Goal: Task Accomplishment & Management: Complete application form

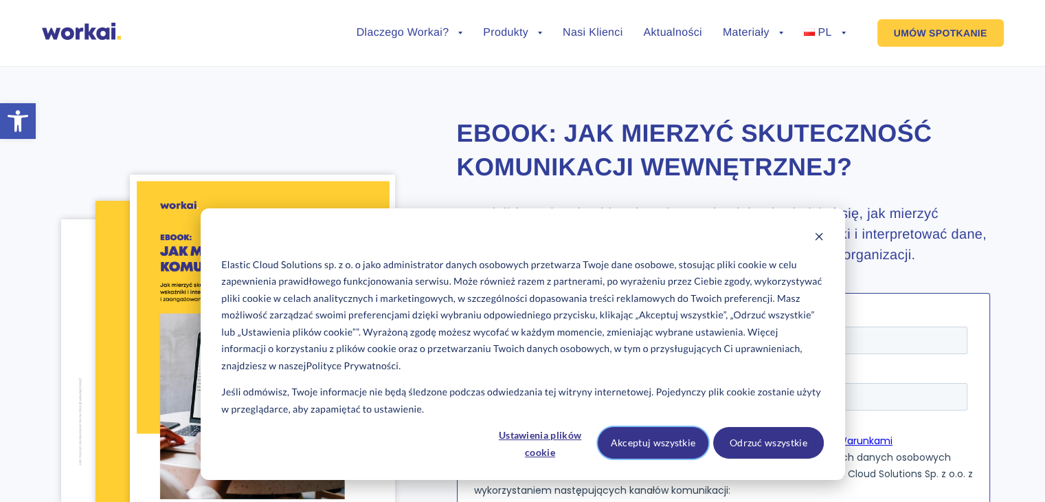
click at [652, 442] on button "Akceptuj wszystkie" at bounding box center [653, 443] width 111 height 32
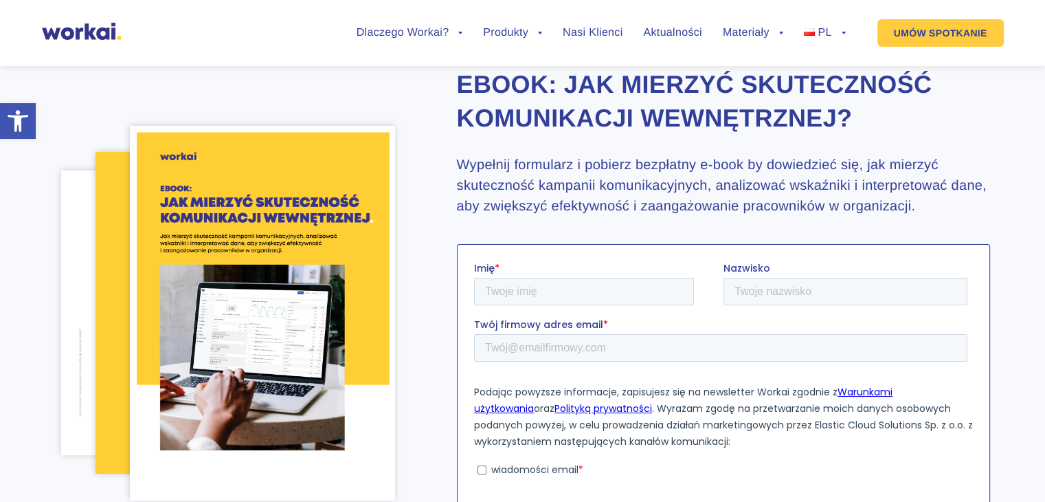
scroll to position [69, 0]
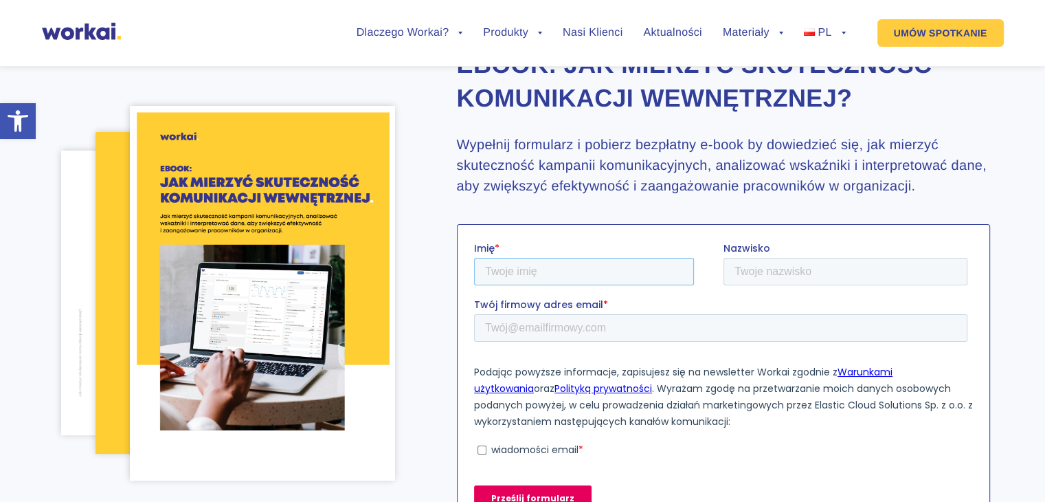
click at [522, 271] on input "Imię *" at bounding box center [584, 271] width 220 height 27
type input "Aneta"
click at [755, 267] on input "Nazwisko" at bounding box center [845, 271] width 244 height 27
click at [744, 271] on input "Nazwisko" at bounding box center [845, 271] width 244 height 27
type input "Bajer"
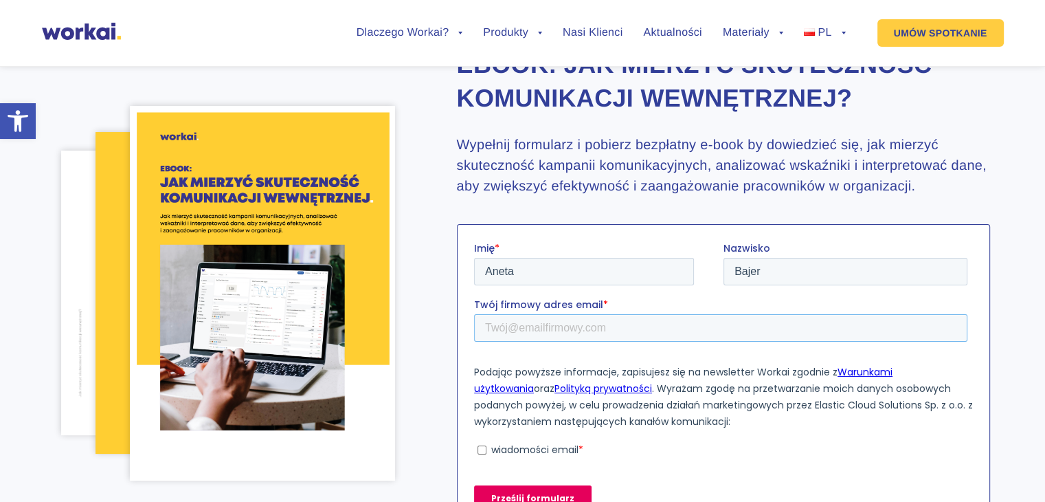
click at [528, 334] on input "Twój firmowy adres email *" at bounding box center [721, 327] width 494 height 27
type input "[EMAIL_ADDRESS][DOMAIN_NAME]"
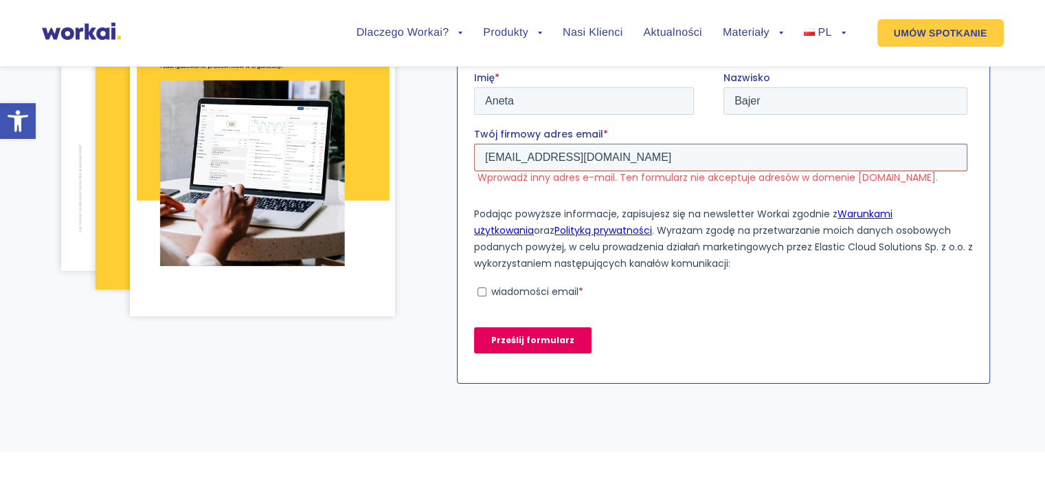
scroll to position [280, 0]
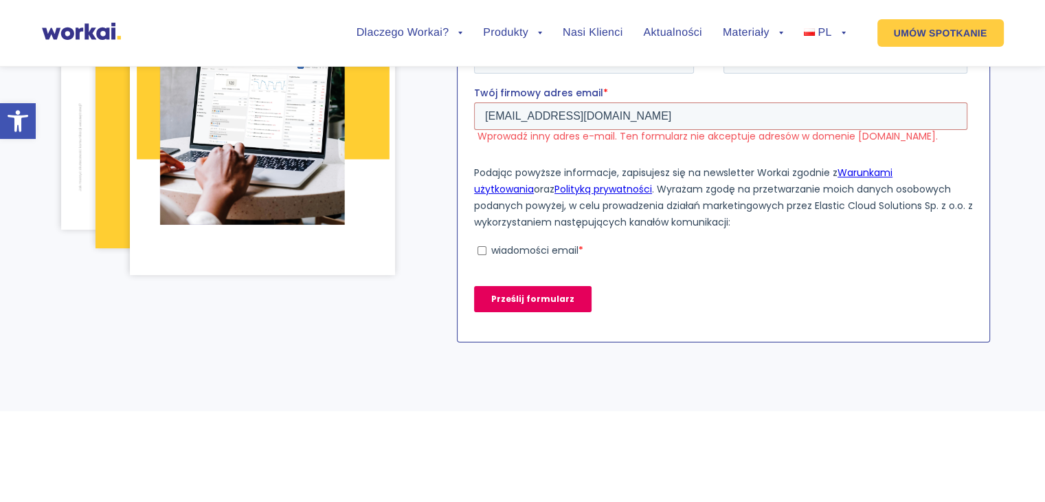
click at [479, 252] on input "wiadomości email *" at bounding box center [481, 249] width 9 height 9
checkbox input "true"
click at [513, 296] on input "Prześlij formularz" at bounding box center [533, 298] width 118 height 26
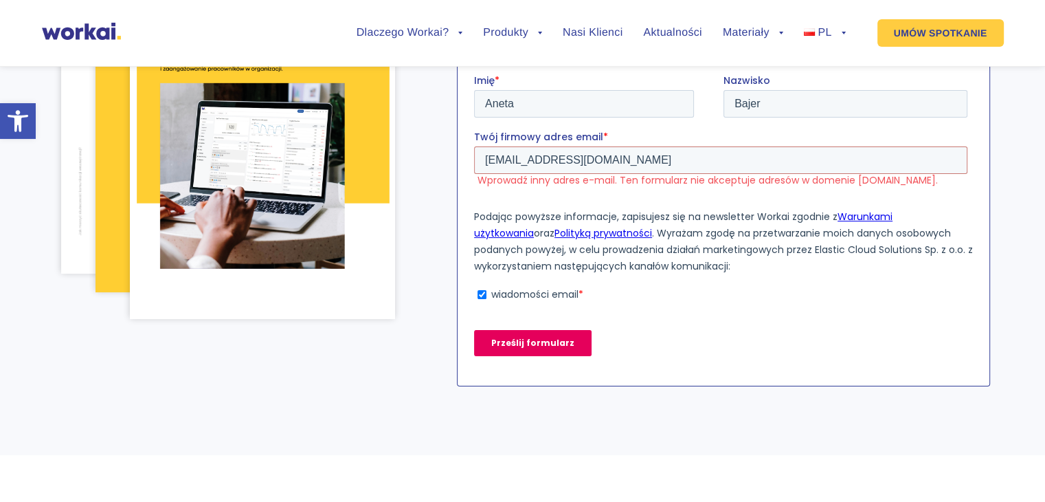
scroll to position [212, 0]
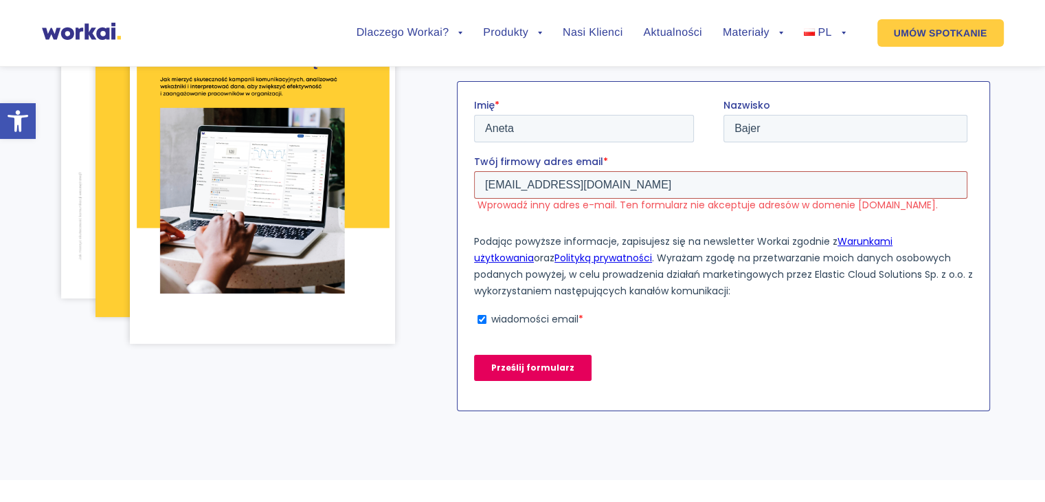
click at [573, 183] on input "[EMAIL_ADDRESS][DOMAIN_NAME]" at bounding box center [721, 184] width 494 height 27
click at [729, 333] on form "Imię * Aneta Nazwisko Bajer Twój firmowy adres email * [EMAIL_ADDRESS][DOMAIN_N…" at bounding box center [723, 245] width 499 height 294
click at [566, 188] on input "[EMAIL_ADDRESS][DOMAIN_NAME]" at bounding box center [721, 184] width 494 height 27
type input "[EMAIL_ADDRESS][DOMAIN_NAME]"
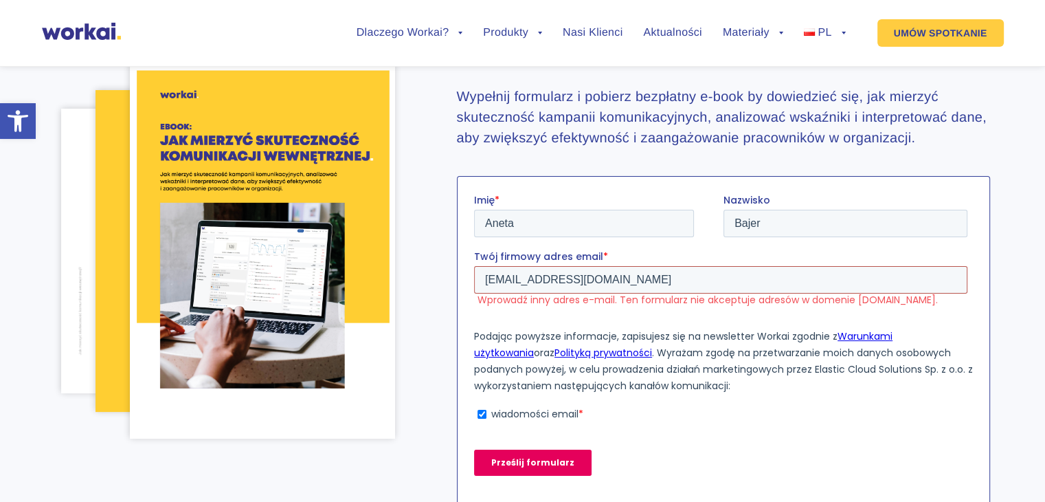
scroll to position [137, 0]
